Goal: Task Accomplishment & Management: Use online tool/utility

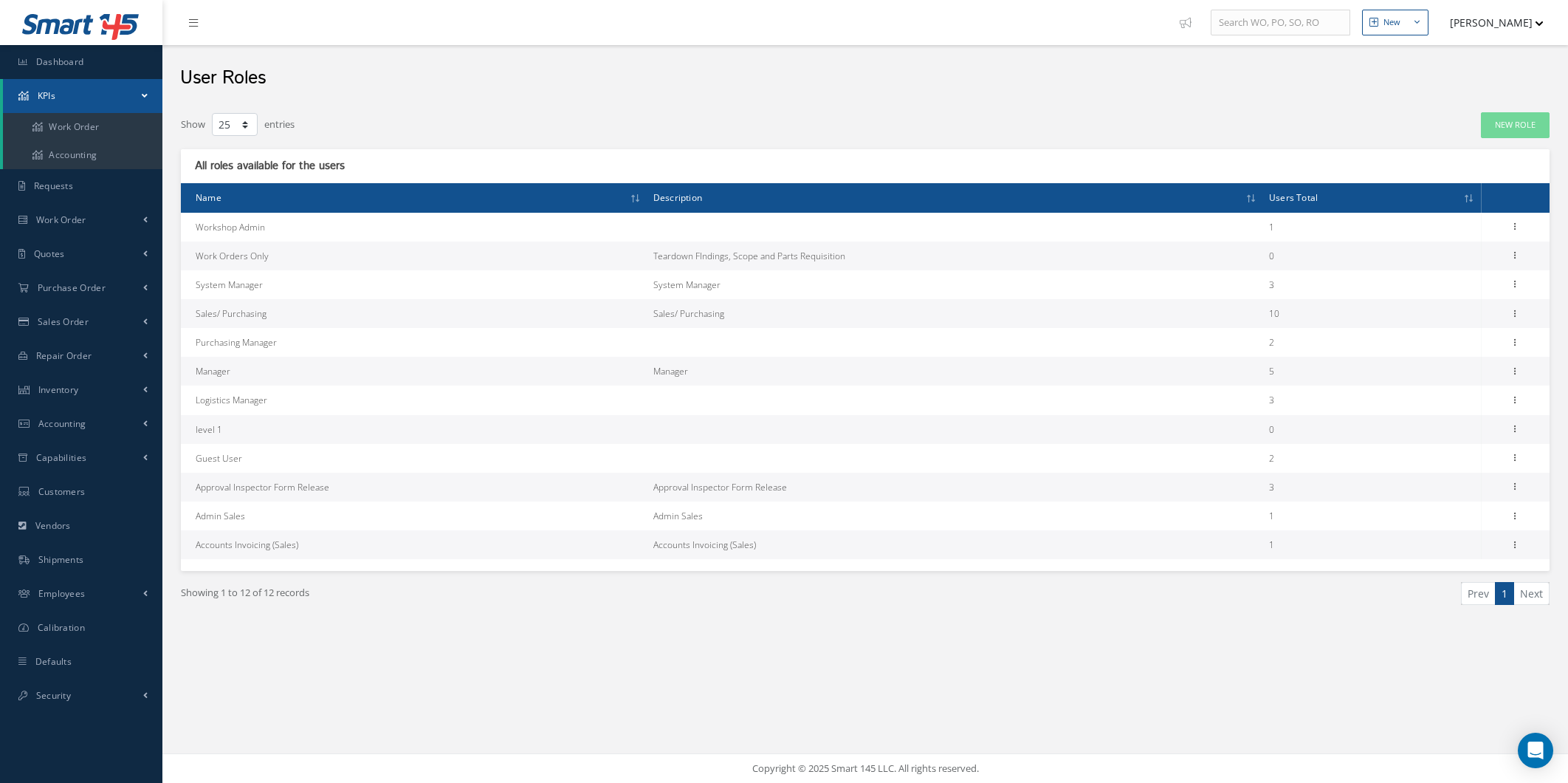
select select "25"
click at [82, 75] on link "Dashboard" at bounding box center [81, 62] width 163 height 34
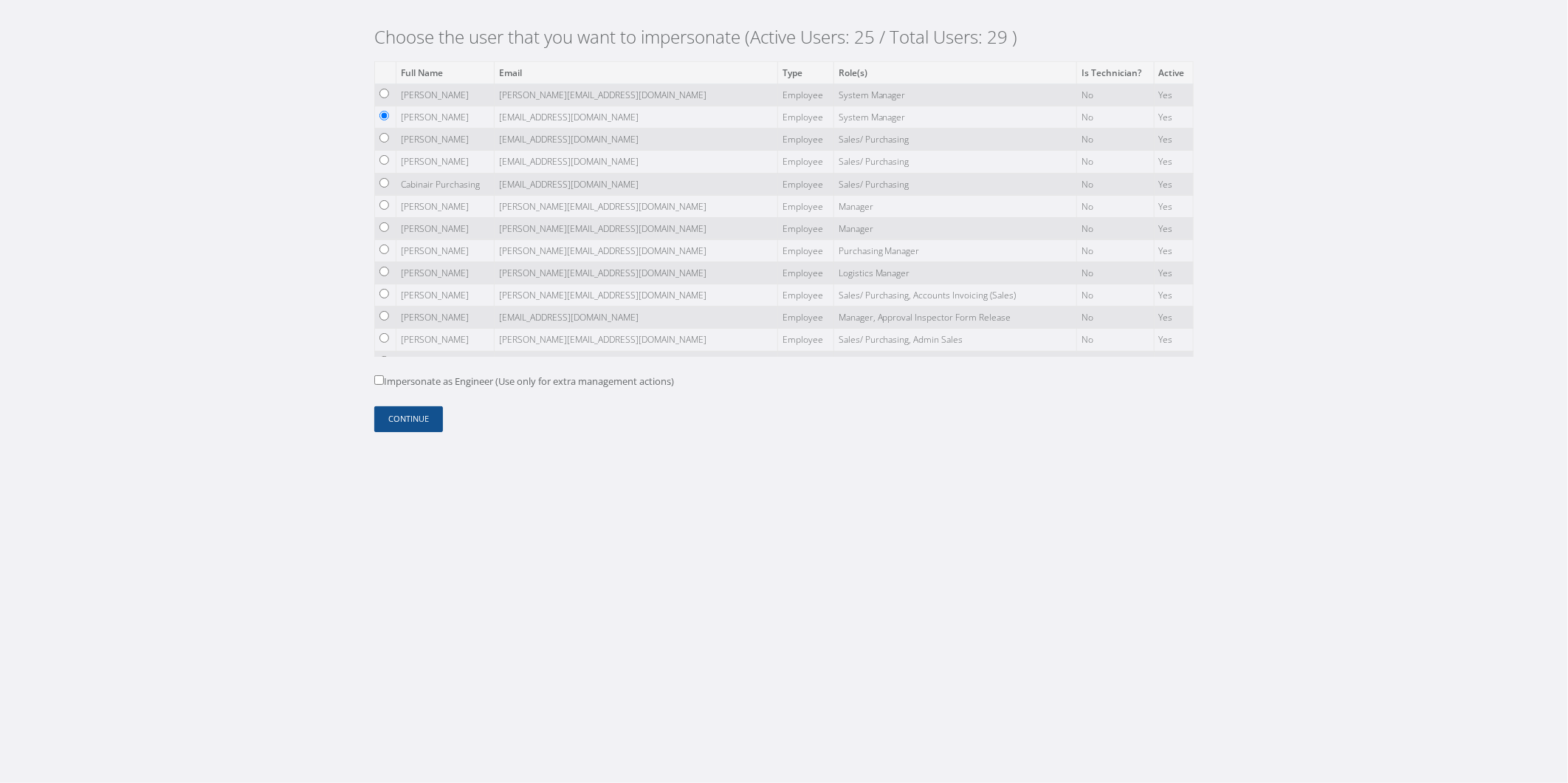
drag, startPoint x: 495, startPoint y: 393, endPoint x: 507, endPoint y: 382, distance: 16.3
click at [497, 392] on form "Full Name Email Type Role(s) Is Technician? Active [PERSON_NAME] [PERSON_NAME][…" at bounding box center [784, 246] width 819 height 371
drag, startPoint x: 507, startPoint y: 382, endPoint x: 484, endPoint y: 393, distance: 25.5
click at [507, 382] on label "Impersonate as Engineer (Use only for extra management actions)" at bounding box center [524, 381] width 300 height 15
click at [384, 382] on input "Impersonate as Engineer (Use only for extra management actions)" at bounding box center [378, 379] width 10 height 10
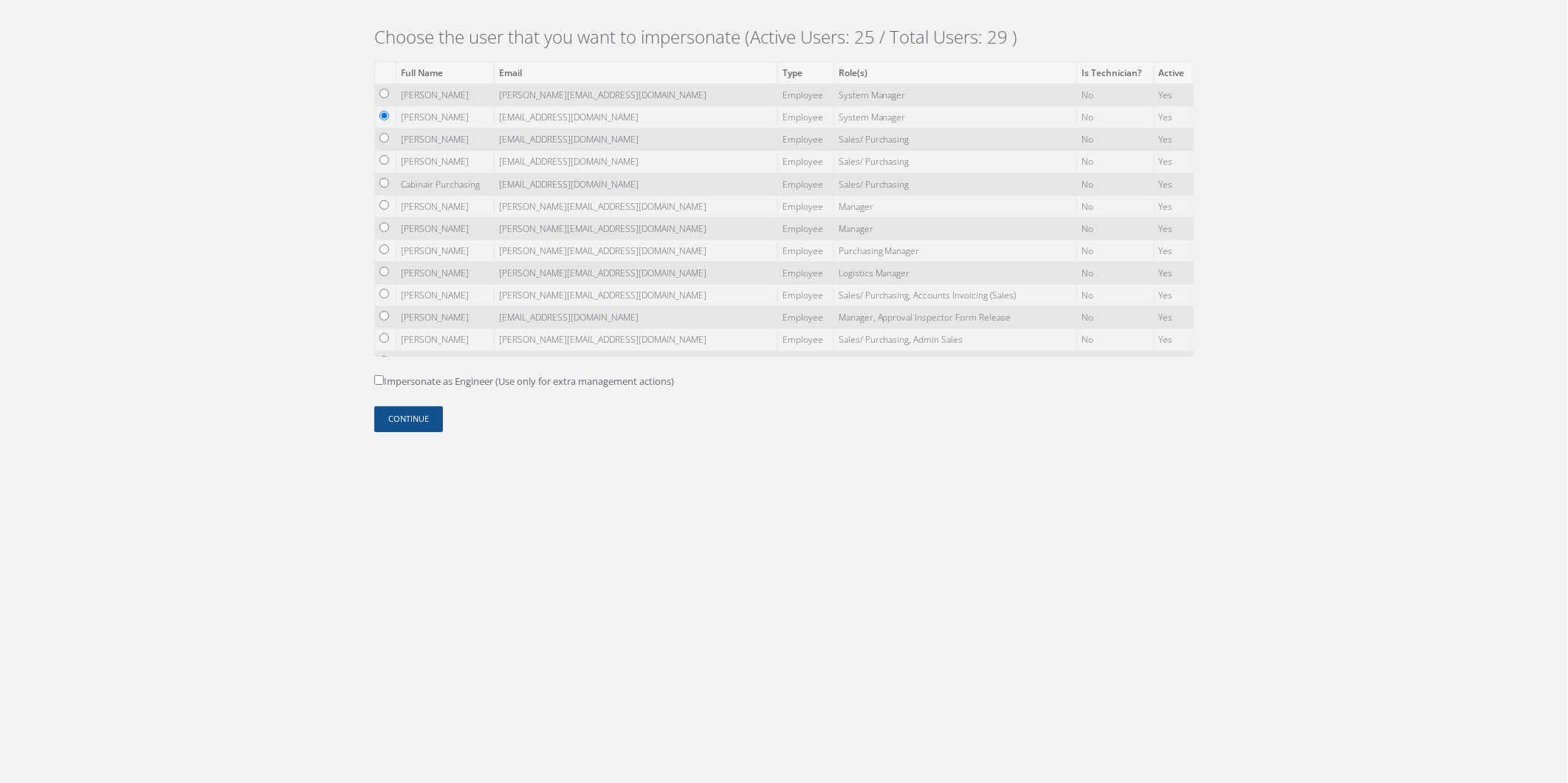
checkbox input "true"
click at [455, 398] on form "Full Name Email Type Role(s) Is Technician? Active [PERSON_NAME] [PERSON_NAME][…" at bounding box center [784, 246] width 819 height 371
click at [427, 415] on button "Continue" at bounding box center [408, 419] width 69 height 26
